Goal: Navigation & Orientation: Find specific page/section

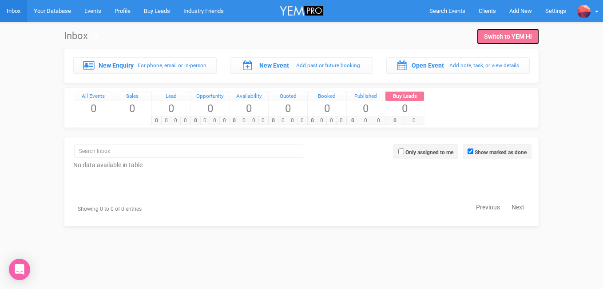
click at [503, 41] on link "Switch to YEM Hi" at bounding box center [508, 36] width 62 height 16
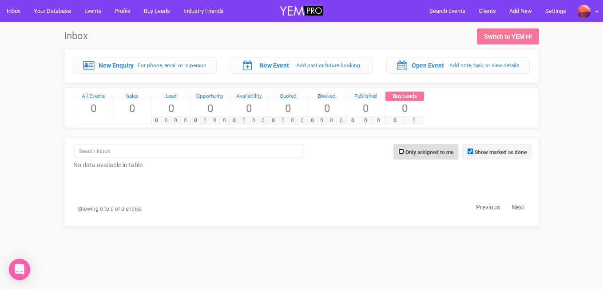
click at [399, 153] on input "Only assigned to me" at bounding box center [402, 151] width 6 height 6
checkbox input "true"
click at [515, 207] on link "Next" at bounding box center [519, 207] width 24 height 11
click at [515, 208] on link "Next" at bounding box center [519, 207] width 24 height 11
click at [515, 12] on span "Add New" at bounding box center [521, 11] width 23 height 7
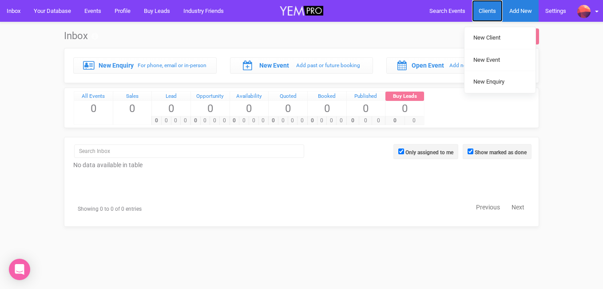
click at [476, 6] on link "Clients" at bounding box center [487, 11] width 31 height 22
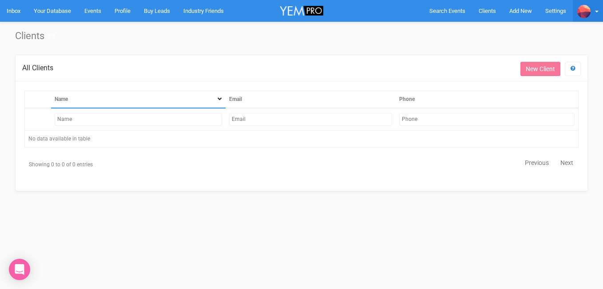
click at [585, 12] on img at bounding box center [584, 11] width 13 height 13
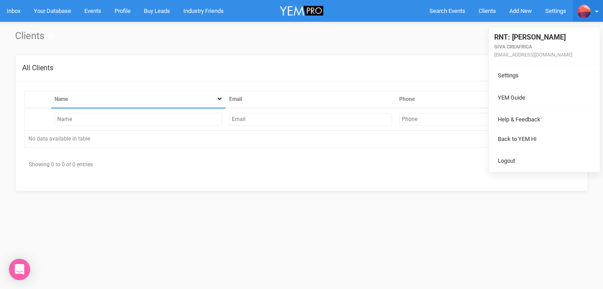
click at [598, 12] on b at bounding box center [597, 12] width 4 height 2
